Goal: Transaction & Acquisition: Obtain resource

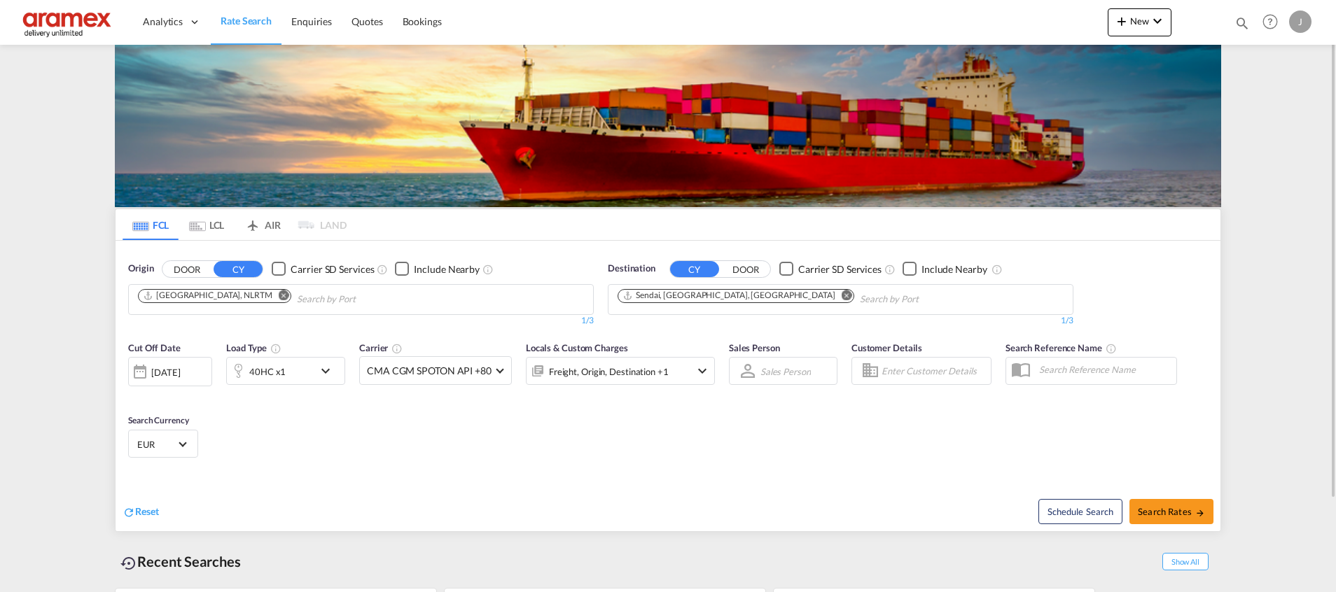
click at [842, 296] on md-icon "Remove" at bounding box center [847, 295] width 11 height 11
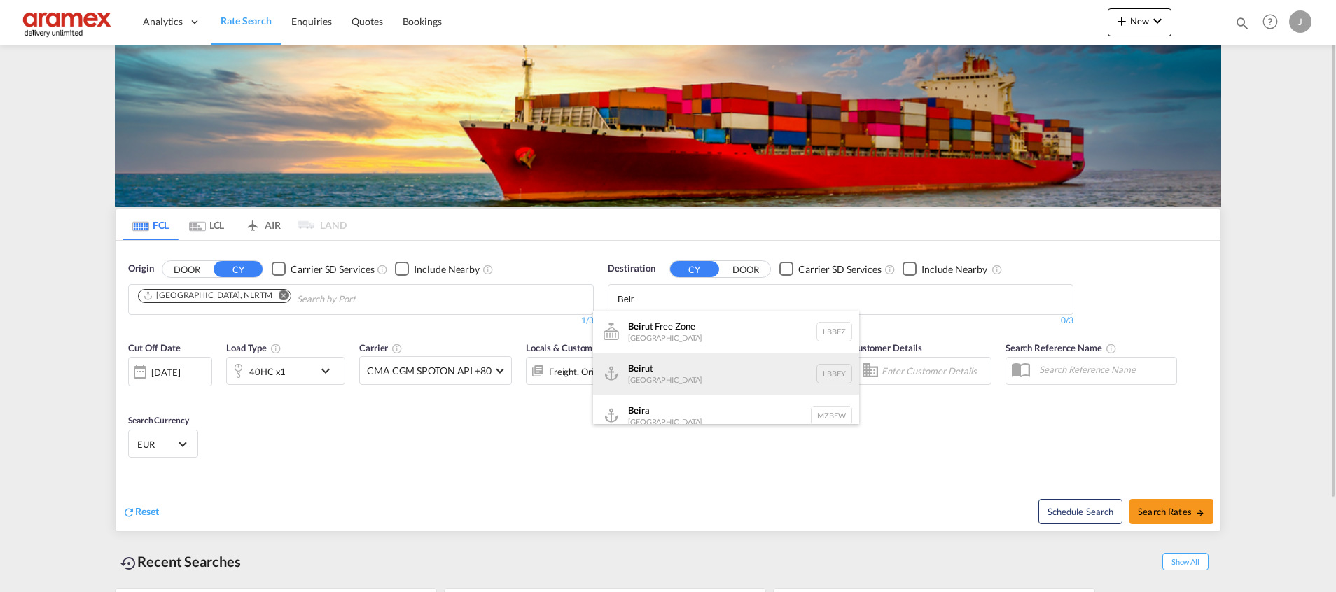
type input "Beir"
click at [686, 375] on div "Beir ut [GEOGRAPHIC_DATA] LBBEY" at bounding box center [726, 374] width 266 height 42
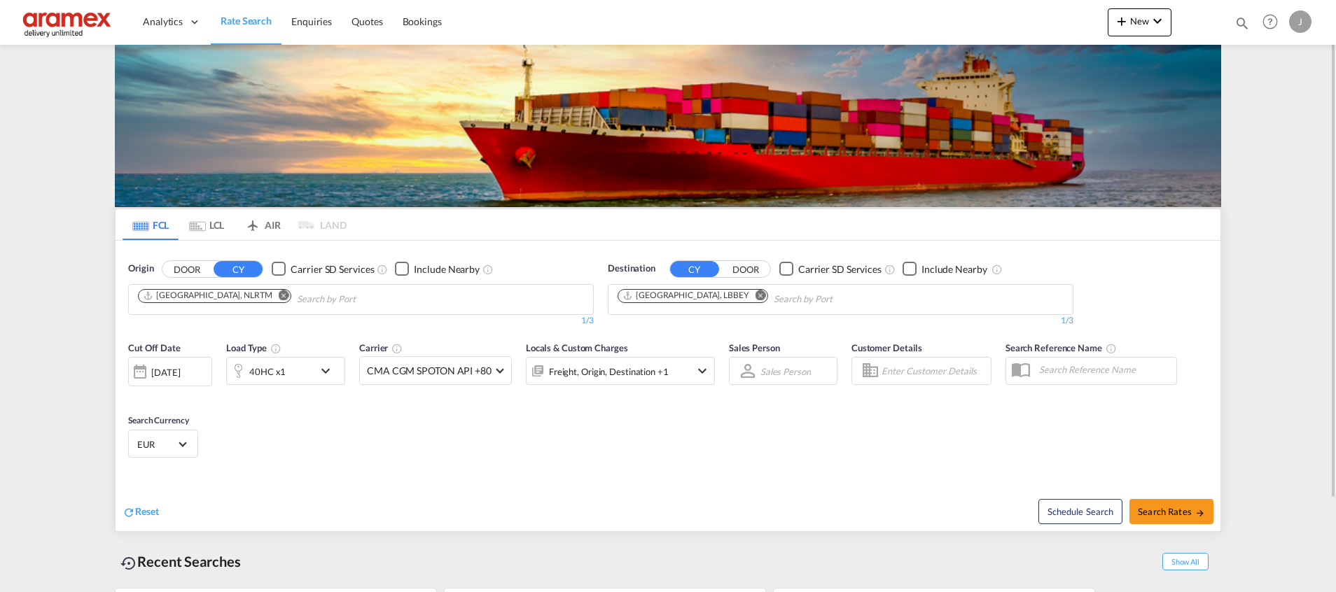
click at [310, 370] on div "40HC x1" at bounding box center [270, 371] width 87 height 28
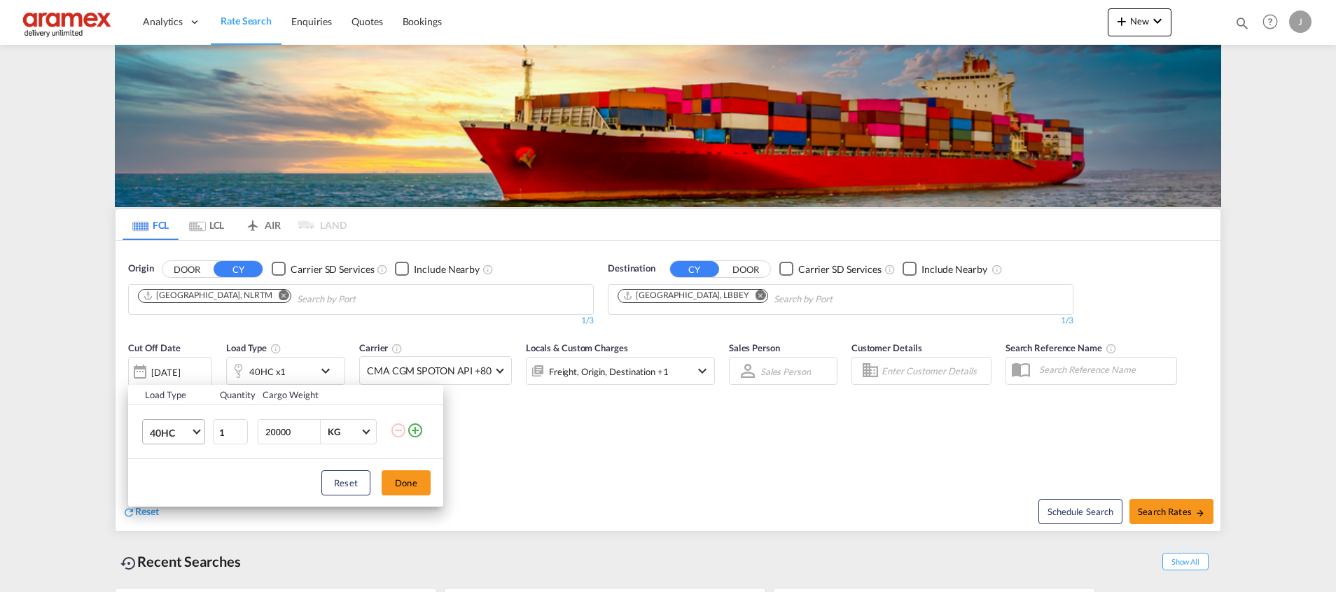
click at [183, 438] on span "40HC" at bounding box center [170, 433] width 41 height 14
click at [185, 366] on md-option "20GP" at bounding box center [186, 366] width 95 height 34
click at [398, 479] on button "Done" at bounding box center [406, 483] width 49 height 25
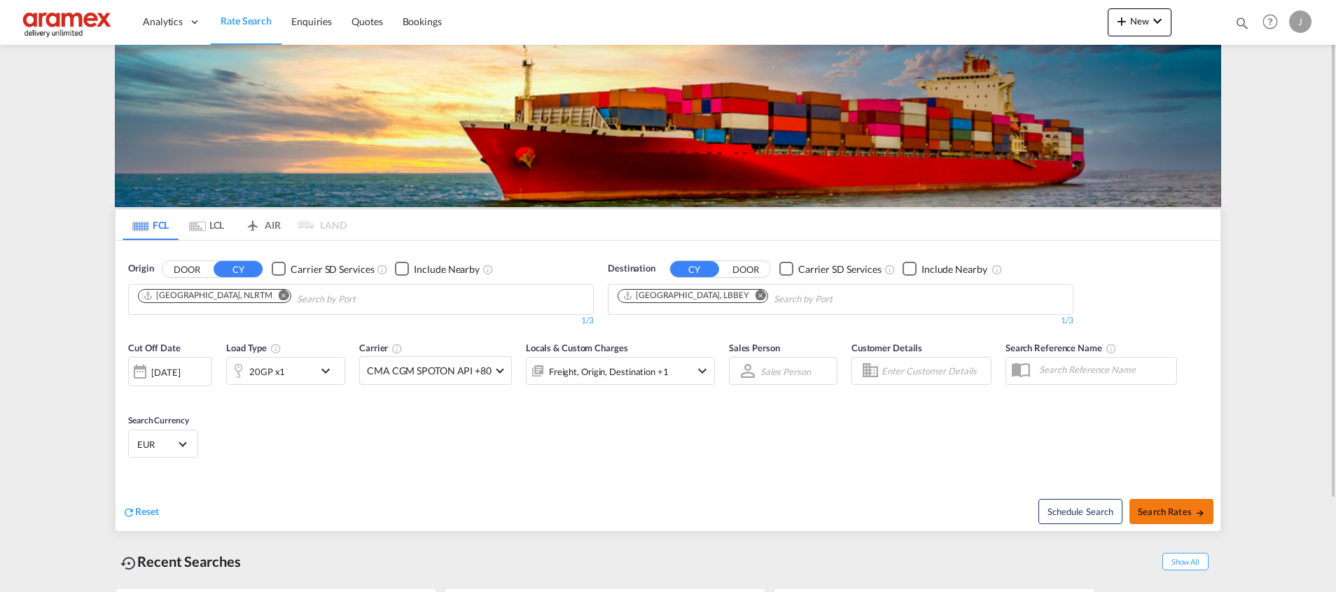
click at [1188, 505] on button "Search Rates" at bounding box center [1172, 511] width 84 height 25
type input "NLRTM to LBBEY / [DATE]"
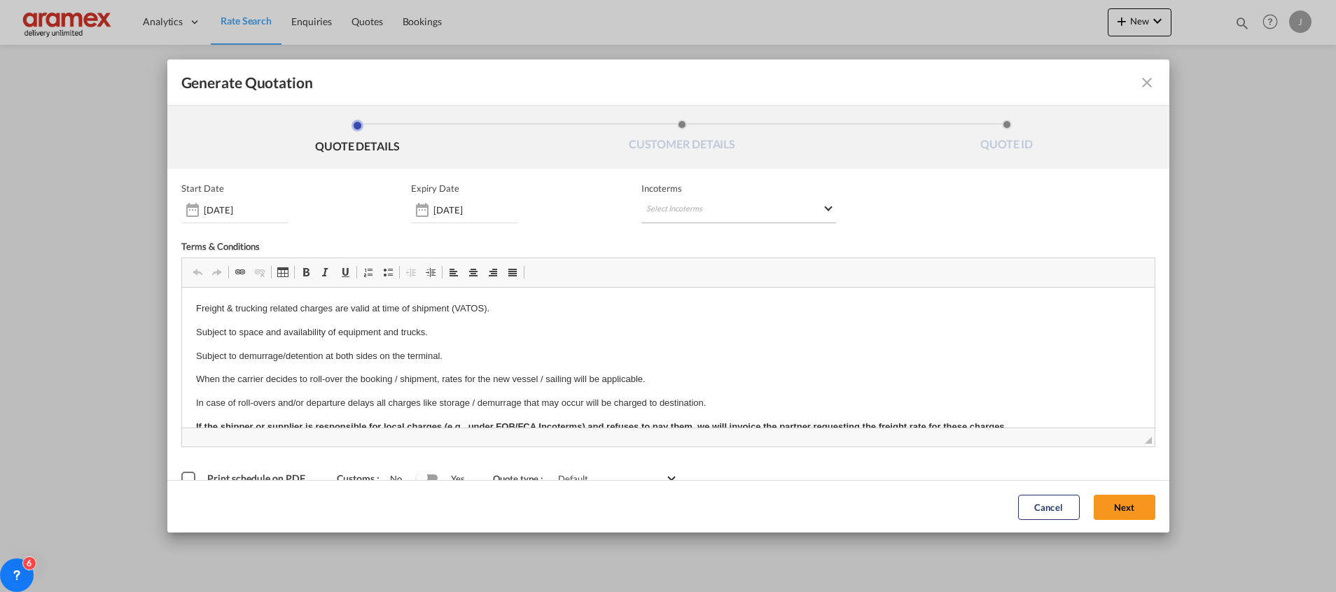
click at [674, 208] on md-select "Select Incoterms FOB - import Free on Board DDP - export Delivery Duty Paid DAP…" at bounding box center [738, 210] width 195 height 25
click at [669, 237] on input "search" at bounding box center [708, 239] width 130 height 13
type input "exw"
drag, startPoint x: 676, startPoint y: 263, endPoint x: 756, endPoint y: 285, distance: 82.9
click at [677, 263] on div "EXW - import" at bounding box center [713, 263] width 133 height 11
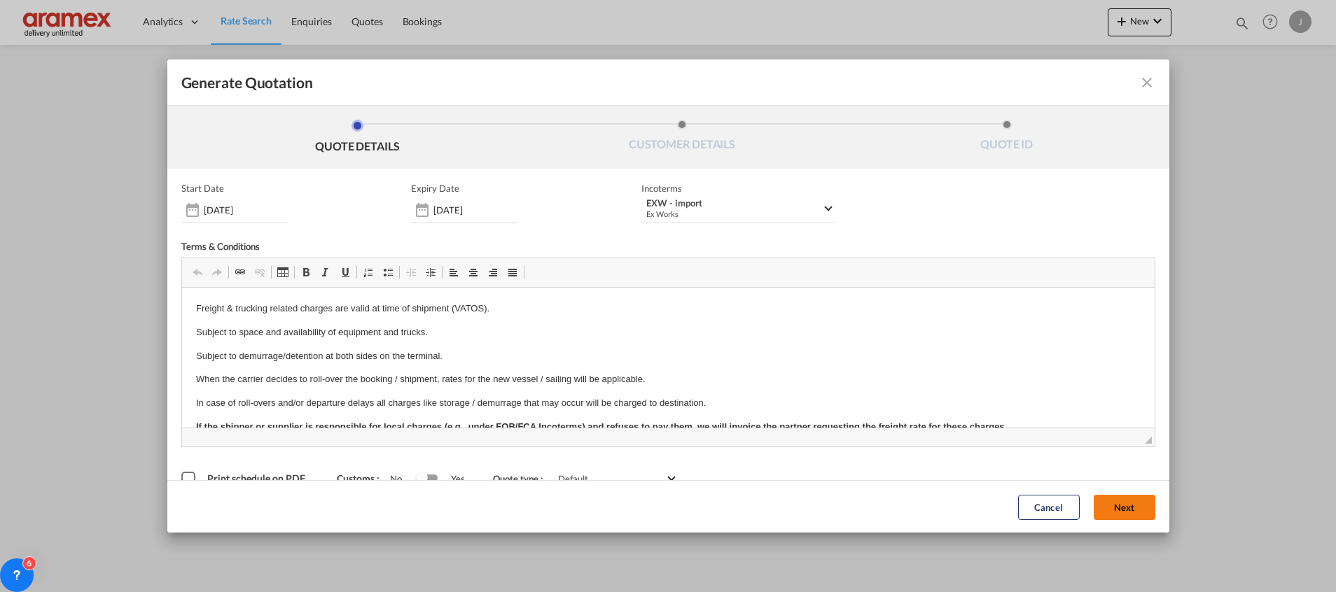
click at [1094, 510] on button "Next" at bounding box center [1125, 506] width 62 height 25
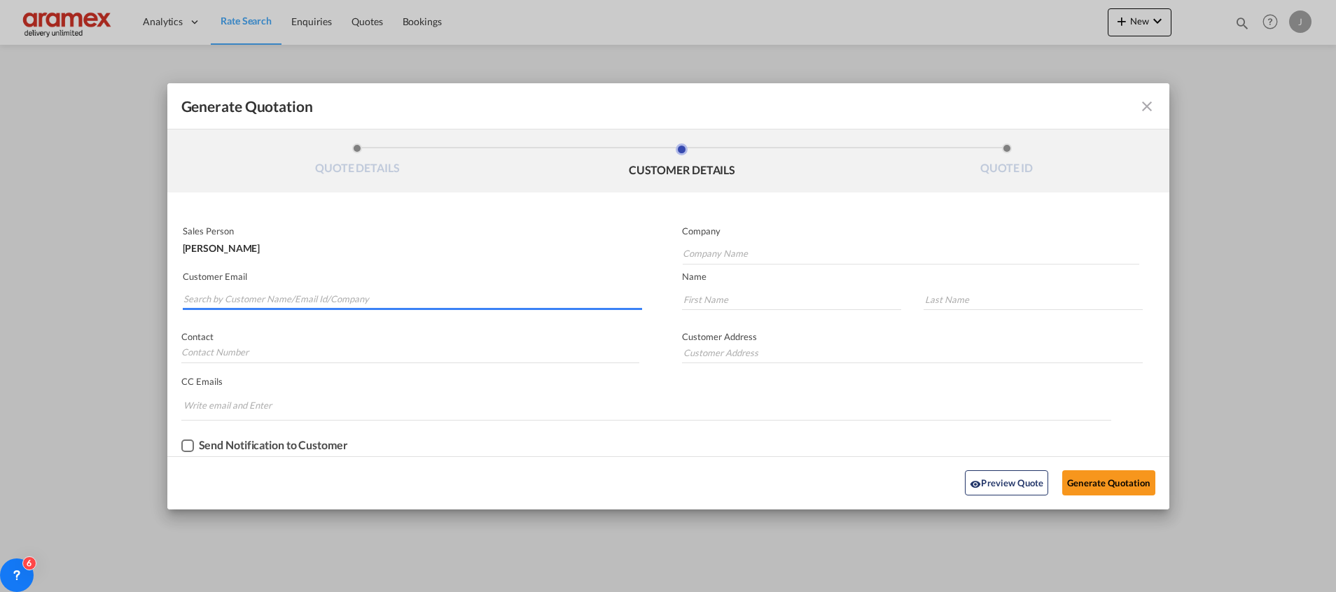
click at [251, 302] on input "Search by Customer Name/Email Id/Company" at bounding box center [412, 299] width 459 height 21
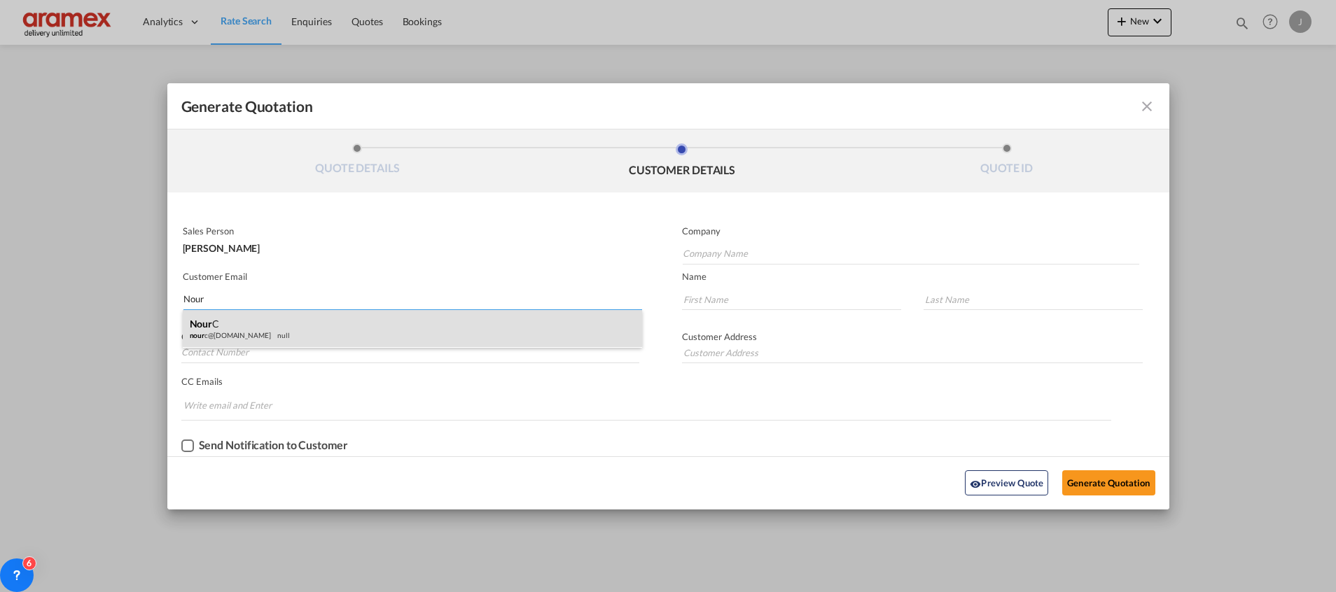
type input "Nour"
click at [249, 324] on div "Nour C nour c@[DOMAIN_NAME] null" at bounding box center [412, 329] width 459 height 38
type input "Aramex Lebanon"
type input "[EMAIL_ADDRESS][DOMAIN_NAME]"
type input "Nour"
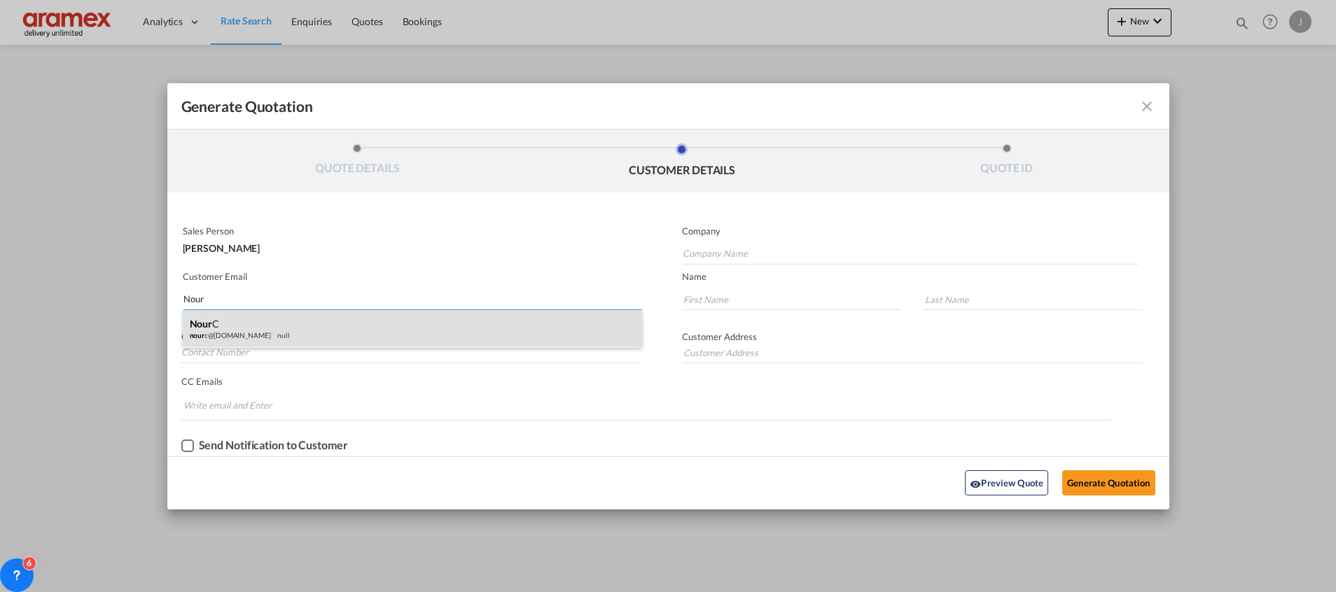
type input "C"
type input "[GEOGRAPHIC_DATA]"
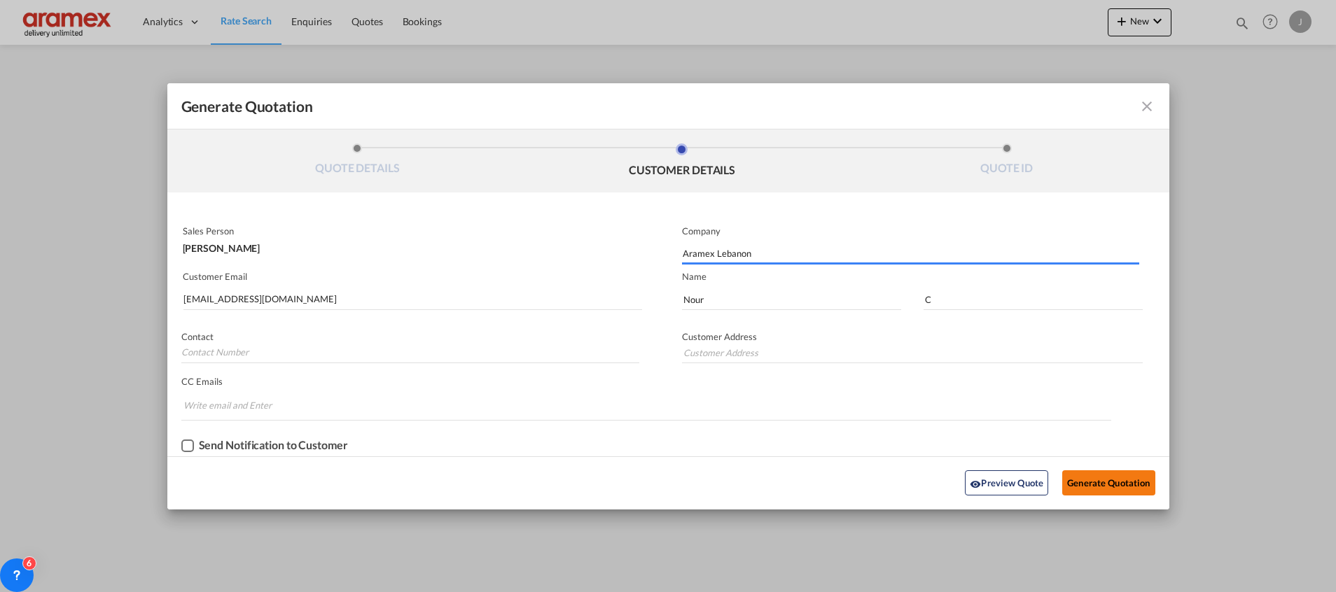
click at [1104, 491] on button "Generate Quotation" at bounding box center [1108, 483] width 92 height 25
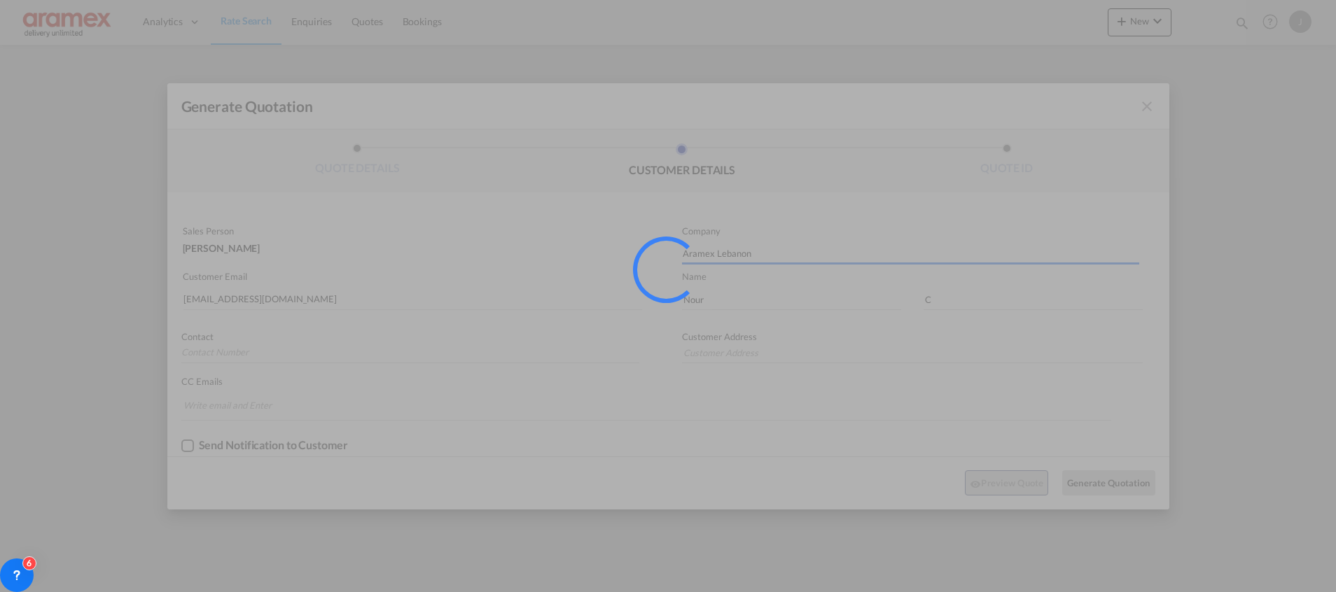
type input "[GEOGRAPHIC_DATA]"
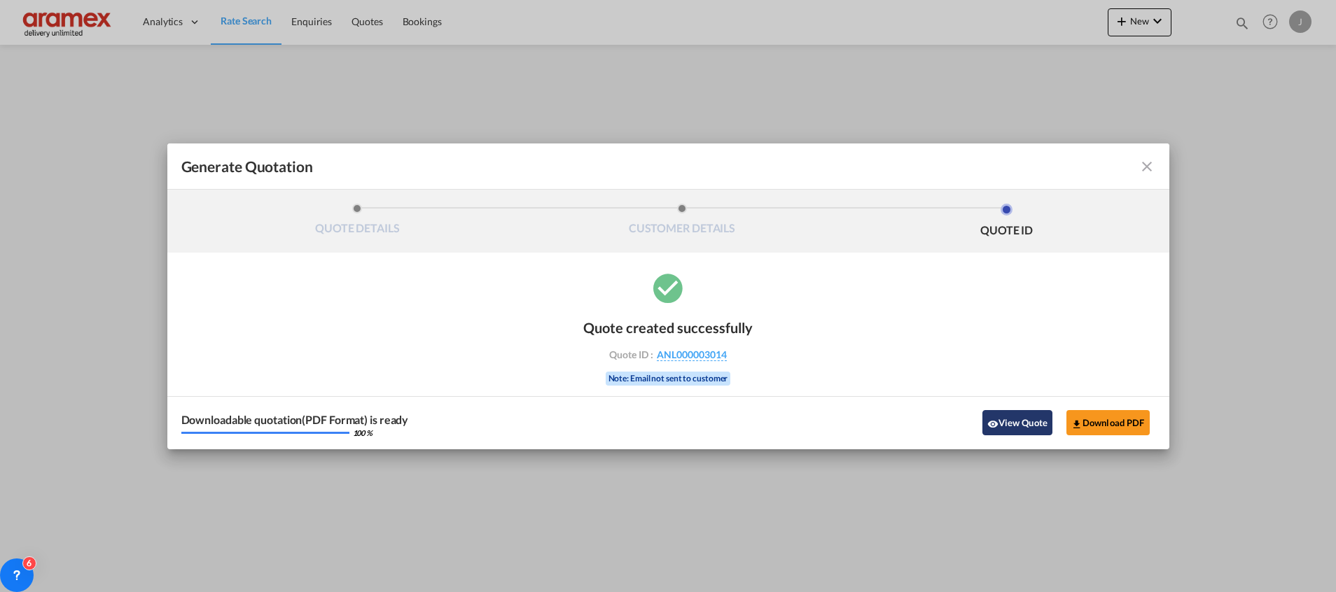
click at [1015, 417] on button "View Quote" at bounding box center [1018, 422] width 70 height 25
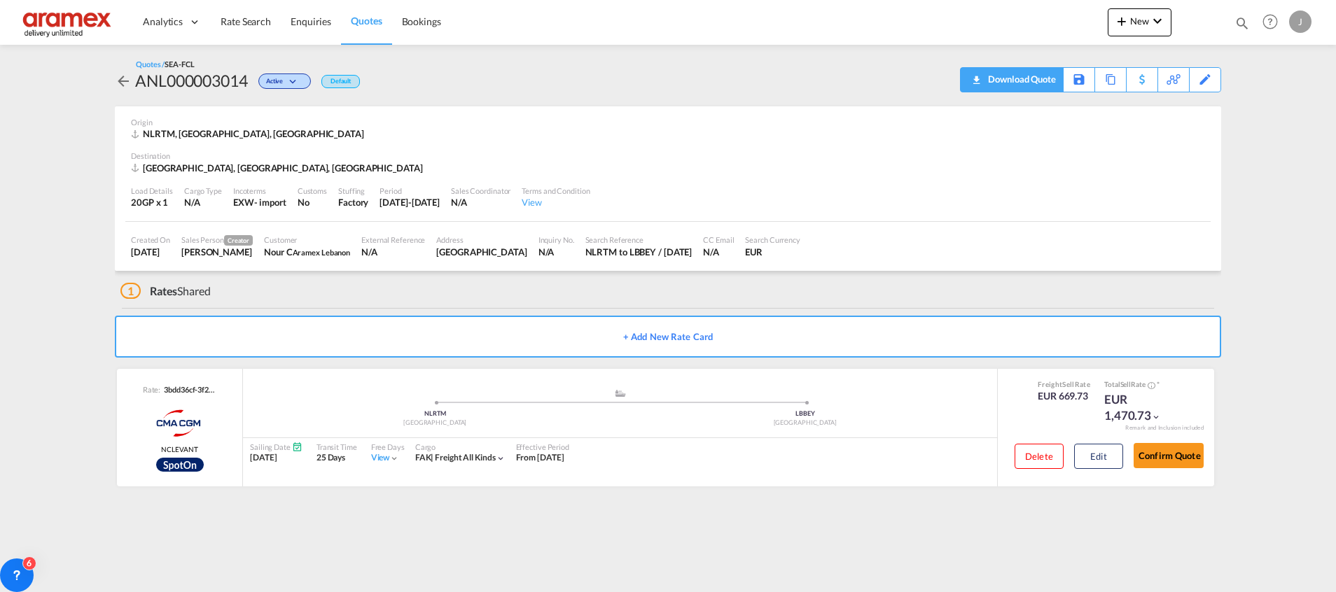
click at [1037, 85] on div "Download Quote" at bounding box center [1020, 79] width 71 height 22
click at [261, 20] on span "Rate Search" at bounding box center [246, 21] width 50 height 12
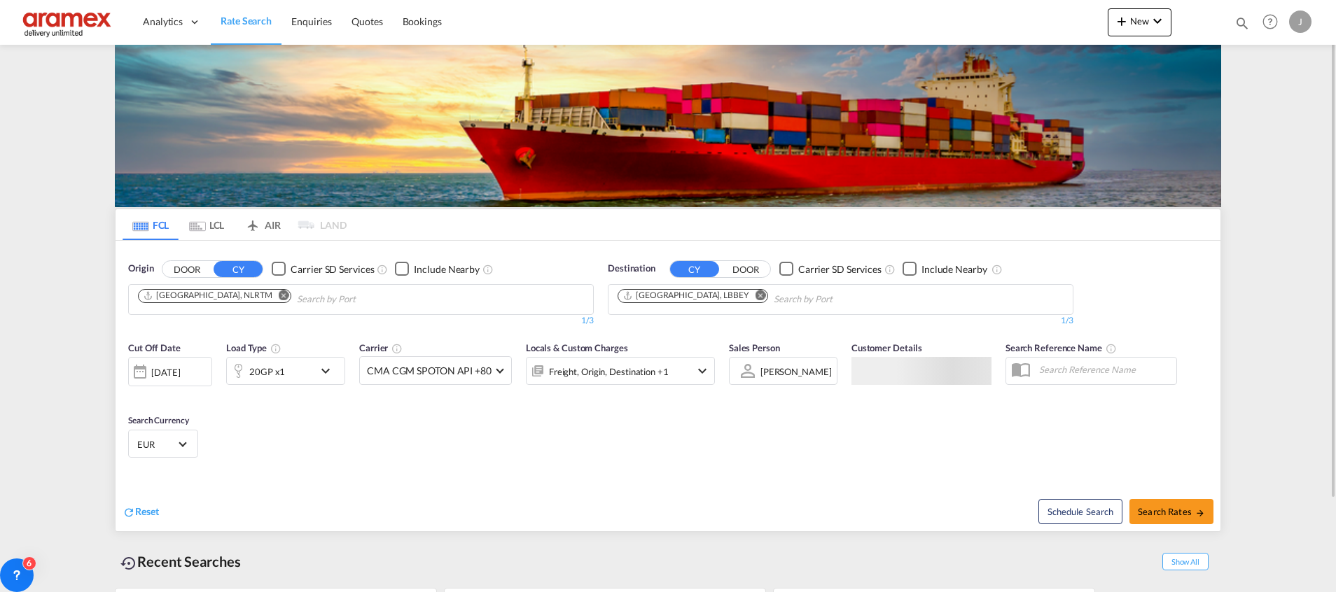
click at [747, 294] on button "Remove" at bounding box center [757, 297] width 21 height 14
paste input "Aqaba"
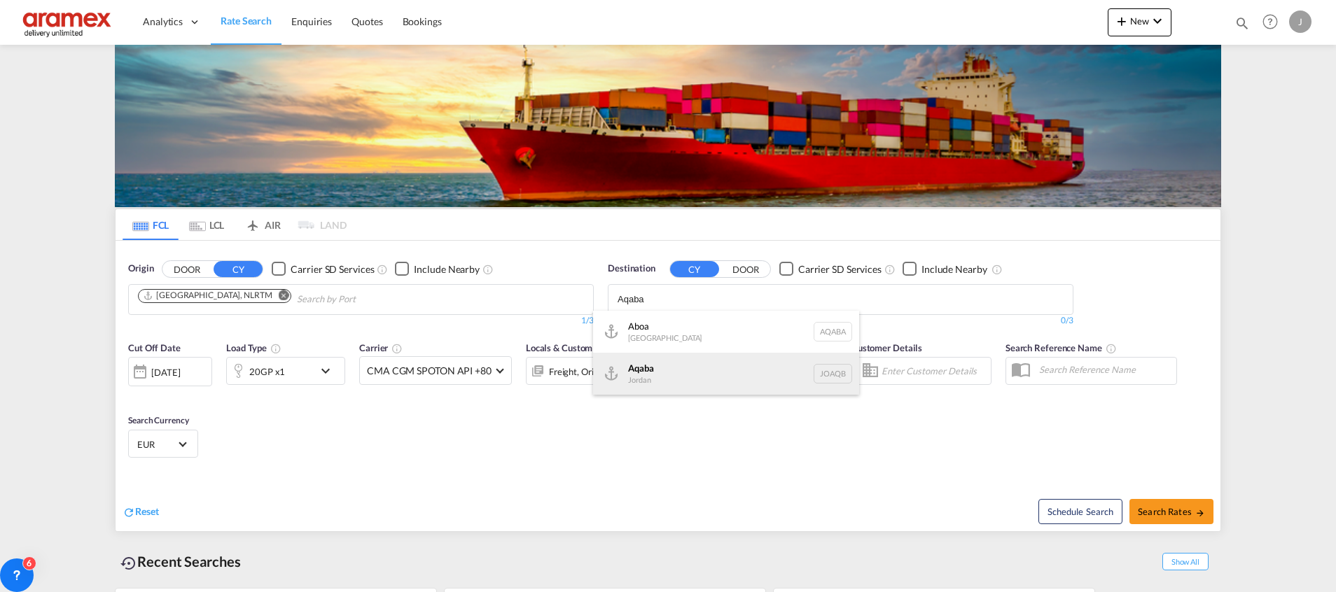
type input "Aqaba"
click at [671, 379] on div "Aqaba Jordan JOAQB" at bounding box center [726, 374] width 266 height 42
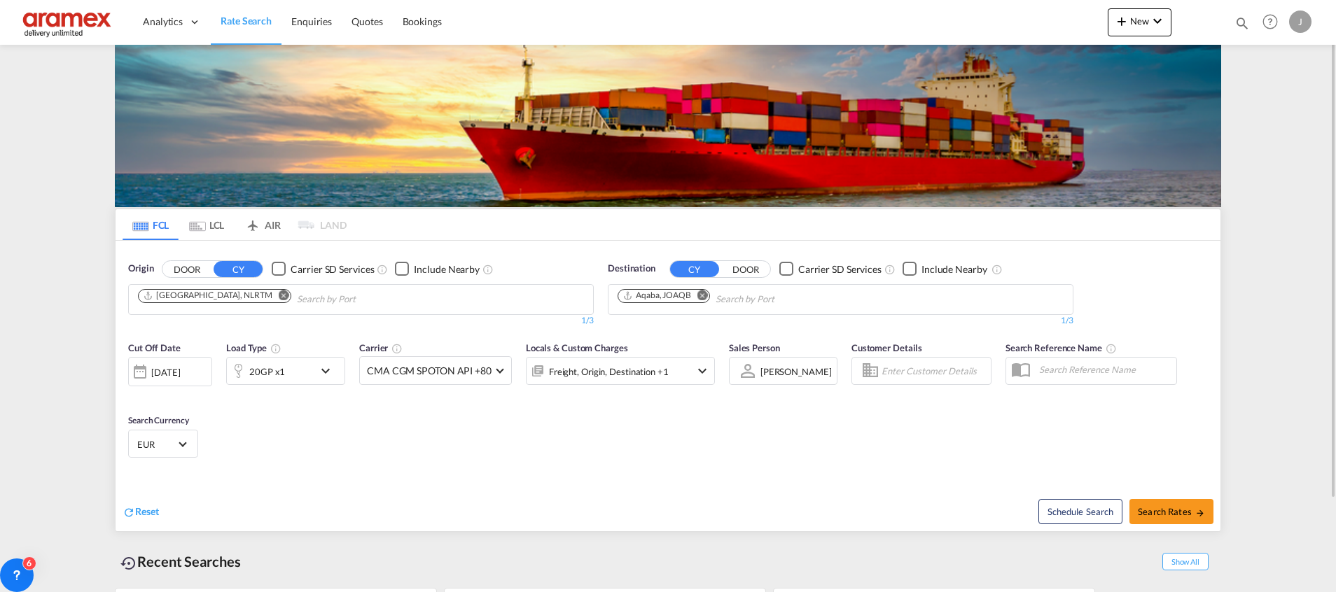
click at [293, 370] on div "20GP x1" at bounding box center [270, 371] width 87 height 28
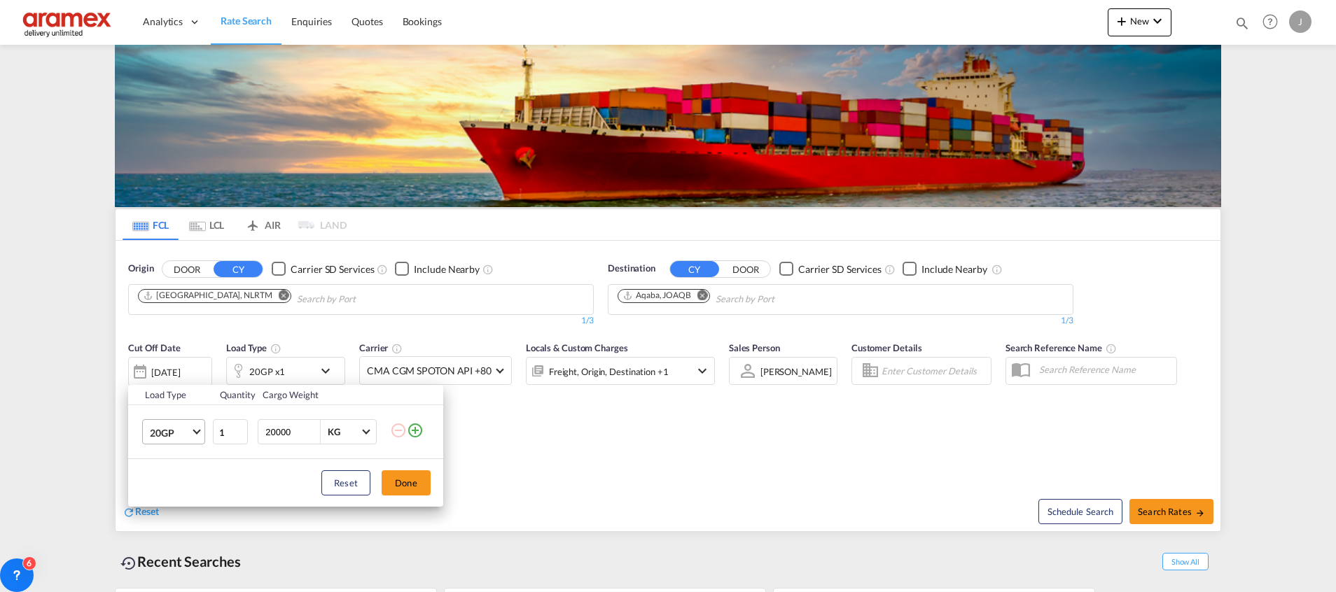
click at [170, 426] on span "20GP" at bounding box center [170, 433] width 41 height 14
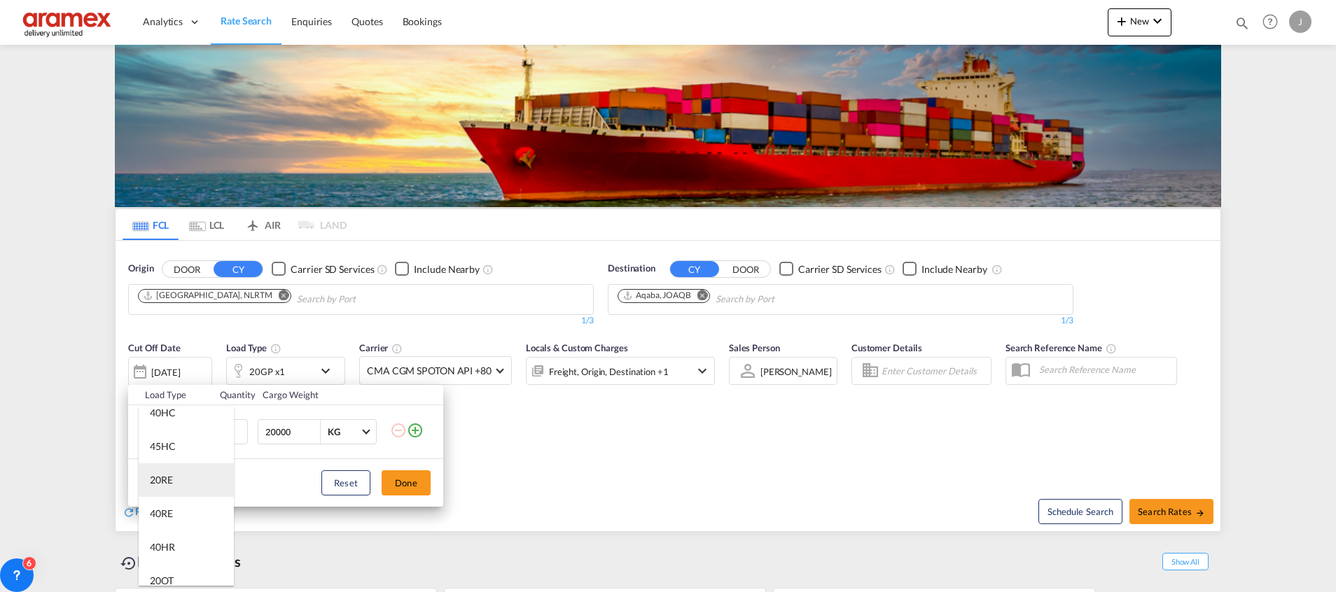
scroll to position [105, 0]
click at [184, 490] on md-option "40RE" at bounding box center [186, 487] width 95 height 34
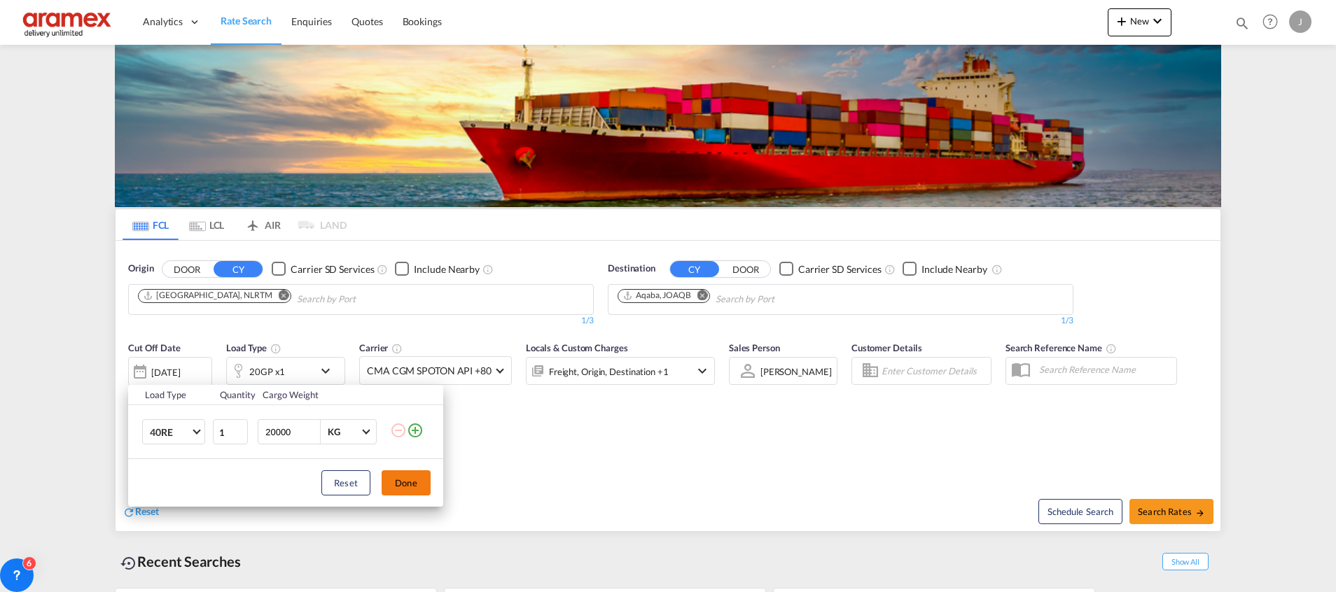
click at [415, 489] on button "Done" at bounding box center [406, 483] width 49 height 25
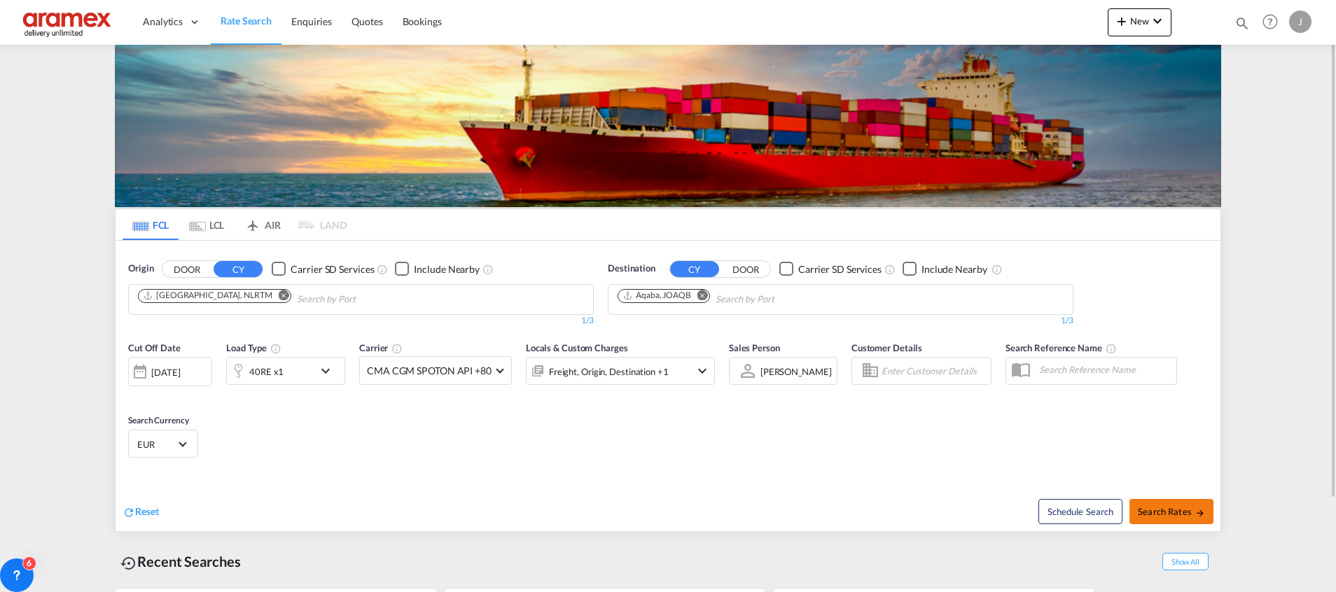
click at [1152, 504] on button "Search Rates" at bounding box center [1172, 511] width 84 height 25
type input "NLRTM to JOAQB / [DATE]"
